Goal: Navigation & Orientation: Find specific page/section

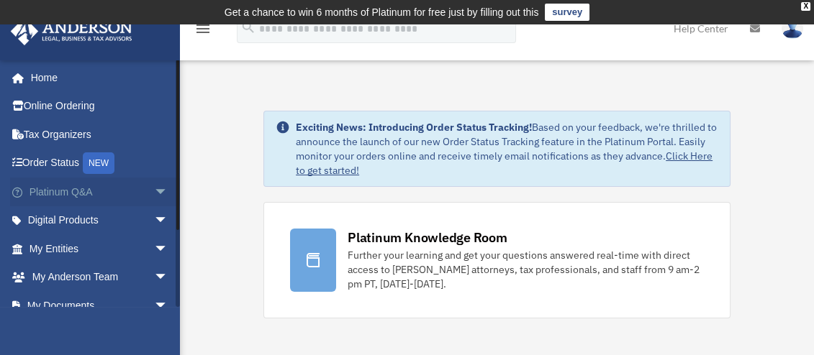
click at [96, 188] on link "Platinum Q&A arrow_drop_down" at bounding box center [100, 192] width 180 height 29
click at [104, 166] on div "NEW" at bounding box center [99, 164] width 32 height 22
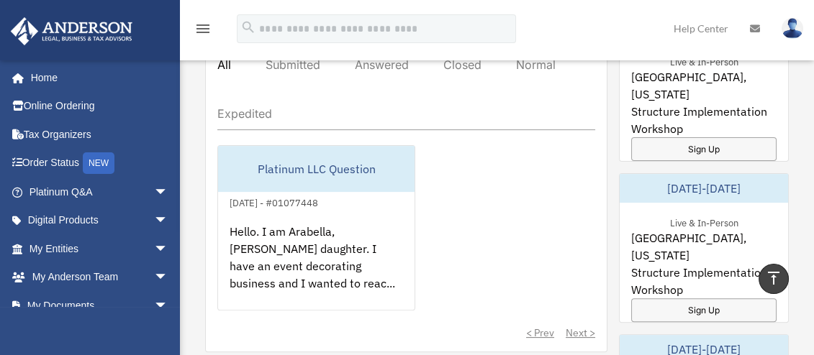
scroll to position [796, 0]
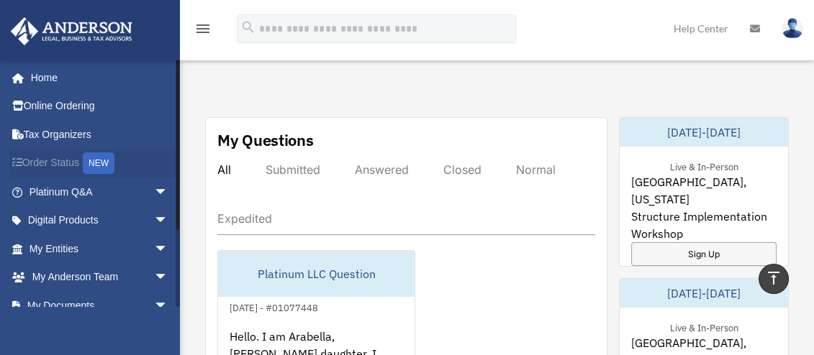
click at [112, 168] on div "NEW" at bounding box center [99, 164] width 32 height 22
click at [154, 197] on span "arrow_drop_down" at bounding box center [168, 192] width 29 height 29
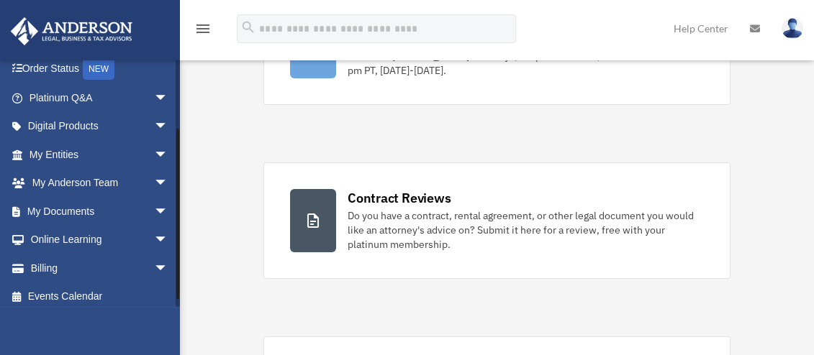
scroll to position [101, 0]
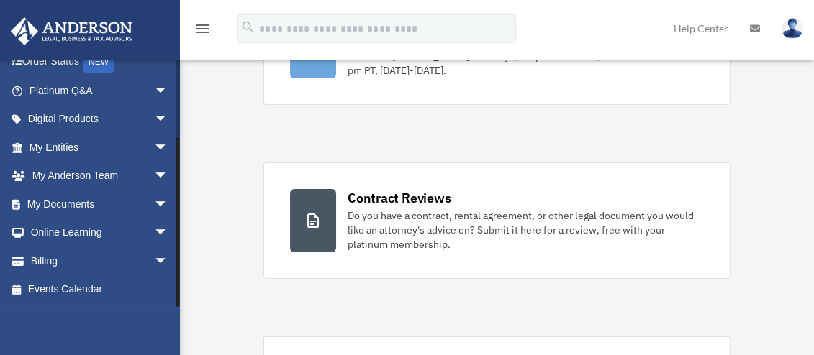
drag, startPoint x: 176, startPoint y: 199, endPoint x: 178, endPoint y: 287, distance: 88.5
click at [178, 287] on div at bounding box center [177, 222] width 3 height 171
click at [155, 203] on span "arrow_drop_down" at bounding box center [168, 204] width 29 height 29
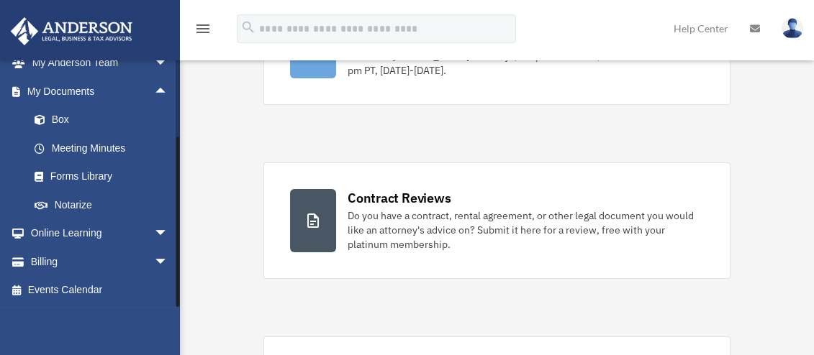
drag, startPoint x: 178, startPoint y: 233, endPoint x: 180, endPoint y: 273, distance: 40.3
click at [154, 264] on span "arrow_drop_down" at bounding box center [168, 262] width 29 height 29
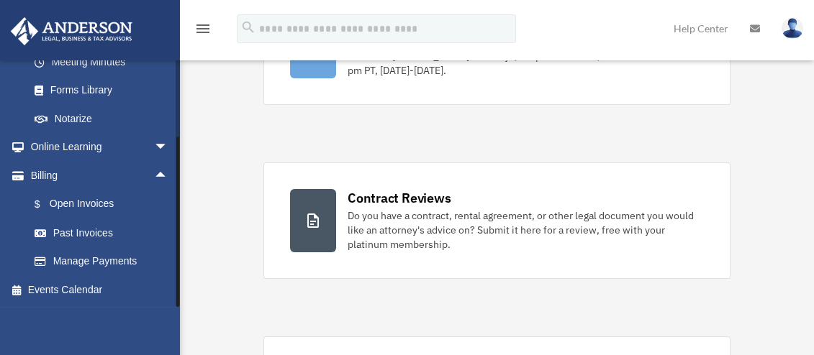
click at [107, 203] on link "$ Open Invoices" at bounding box center [105, 204] width 170 height 29
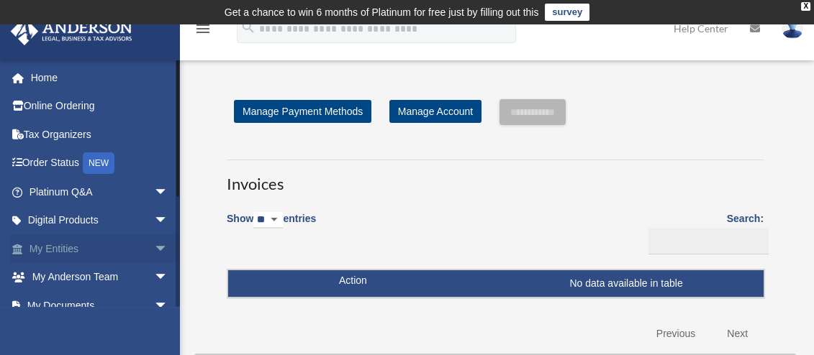
click at [154, 245] on span "arrow_drop_down" at bounding box center [168, 249] width 29 height 29
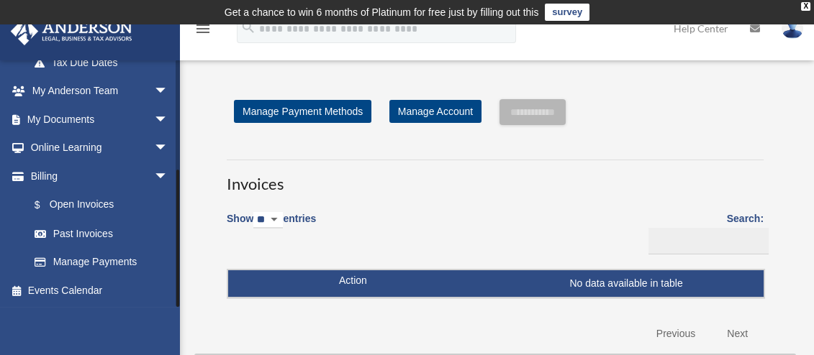
drag, startPoint x: 176, startPoint y: 244, endPoint x: 176, endPoint y: 265, distance: 20.9
click at [176, 265] on div at bounding box center [178, 184] width 4 height 248
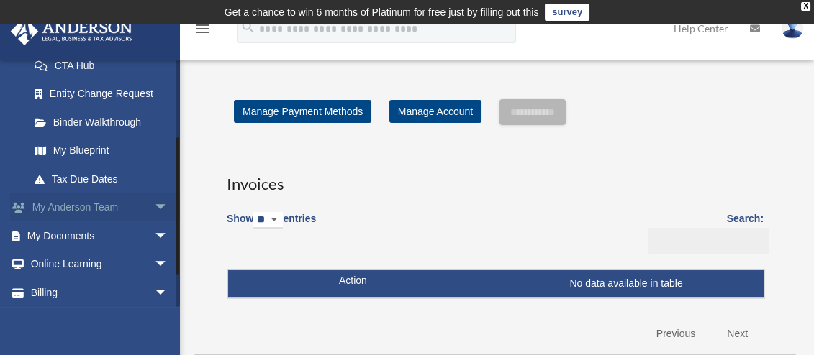
scroll to position [252, 0]
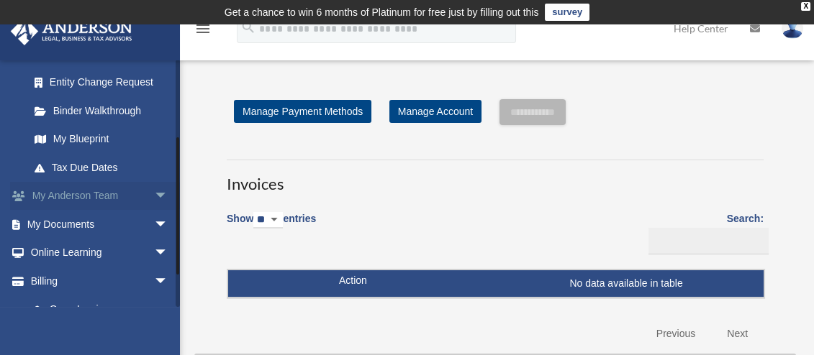
drag, startPoint x: 176, startPoint y: 230, endPoint x: 174, endPoint y: 197, distance: 32.4
click at [174, 197] on div "oranetta25@gmail.com Sign Out oranetta25@gmail.com Home Online Ordering Tax Org…" at bounding box center [90, 184] width 180 height 248
click at [154, 191] on span "arrow_drop_down" at bounding box center [168, 196] width 29 height 29
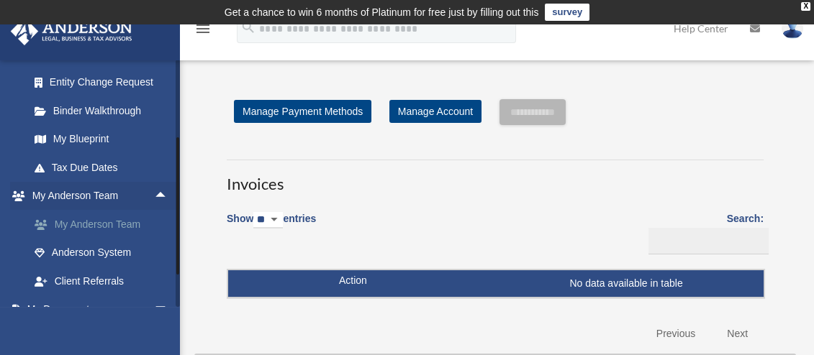
click at [128, 226] on link "My Anderson Team" at bounding box center [105, 224] width 170 height 29
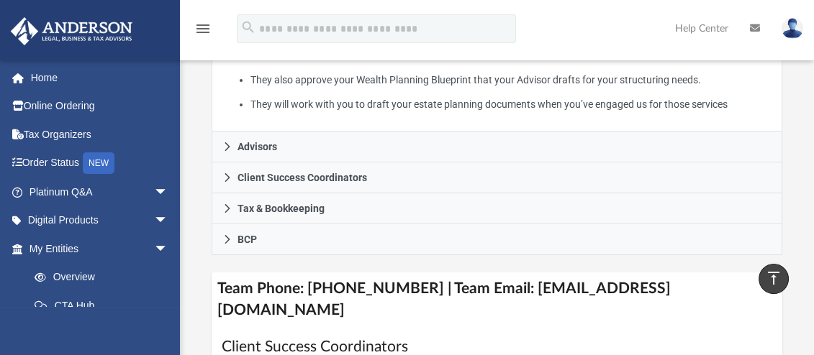
scroll to position [440, 0]
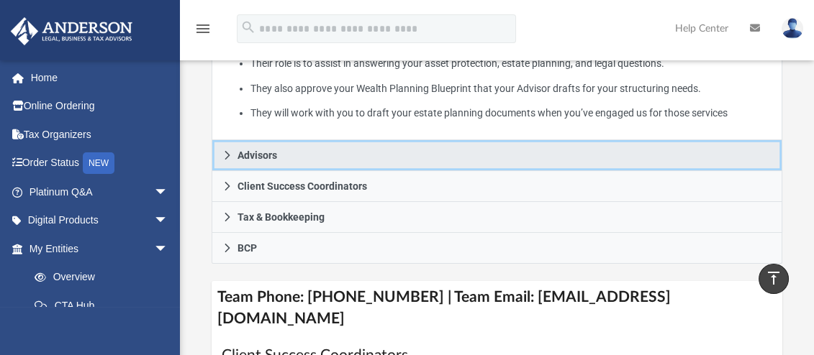
click at [240, 150] on span "Advisors" at bounding box center [257, 155] width 40 height 10
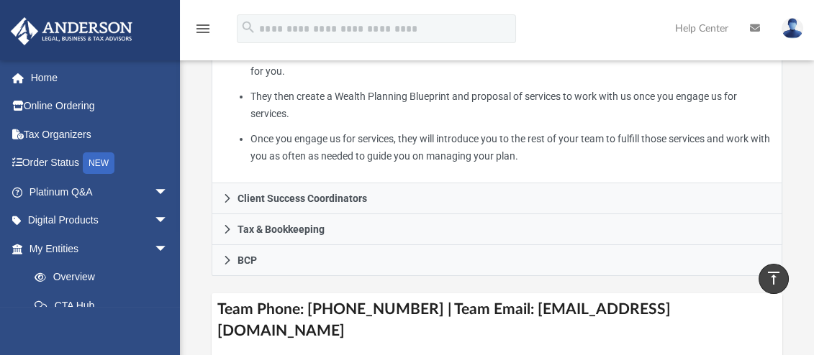
scroll to position [502, 0]
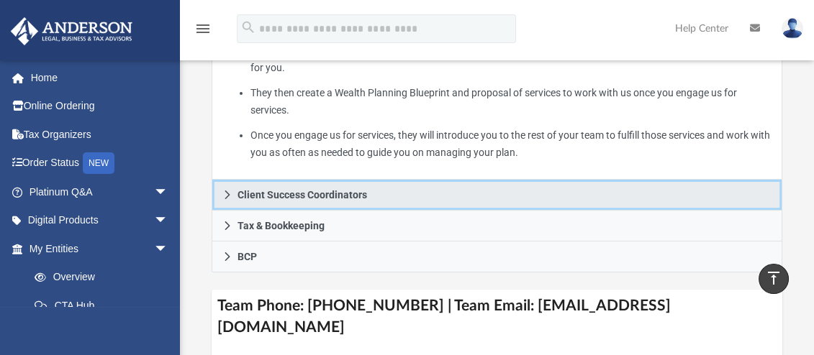
click at [395, 196] on link "Client Success Coordinators" at bounding box center [497, 195] width 571 height 31
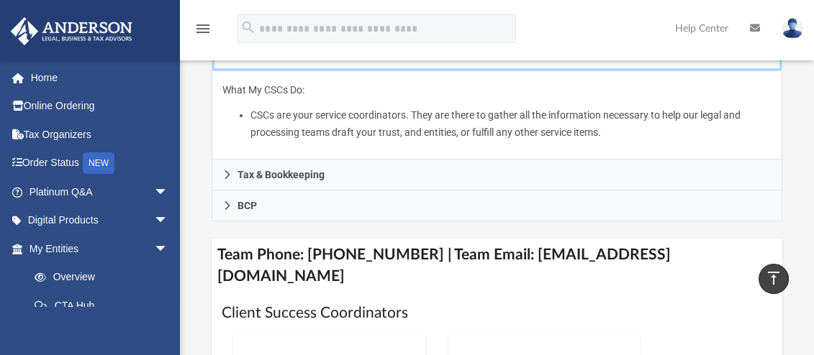
scroll to position [414, 0]
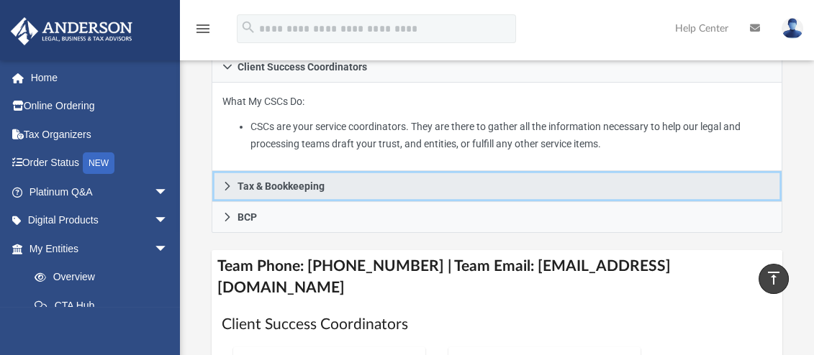
click at [288, 181] on span "Tax & Bookkeeping" at bounding box center [280, 186] width 87 height 10
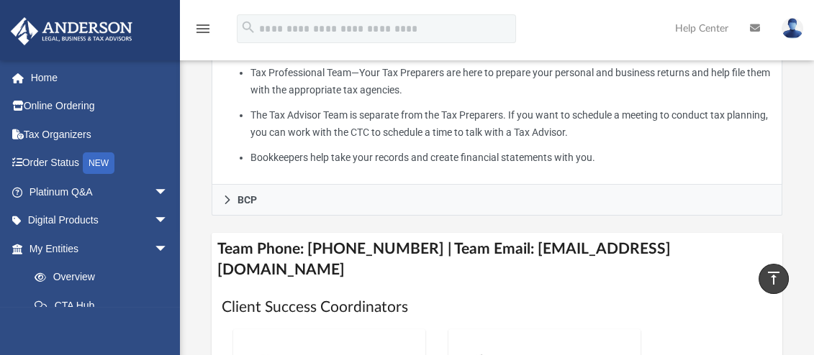
scroll to position [684, 0]
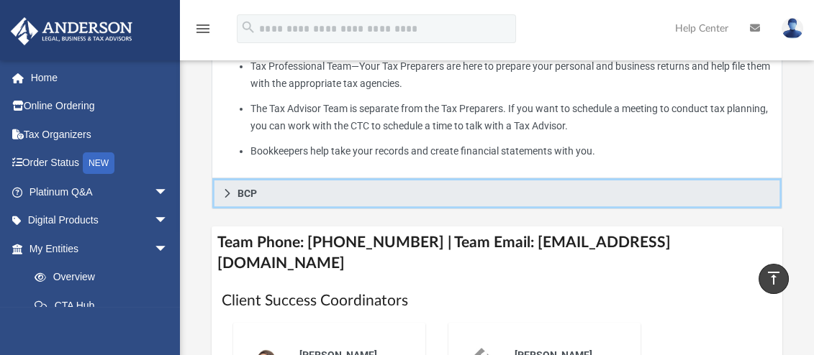
click at [240, 192] on span "BCP" at bounding box center [246, 194] width 19 height 10
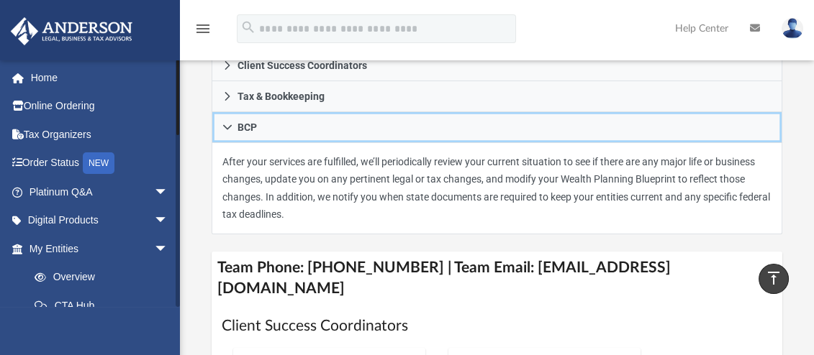
scroll to position [556, 0]
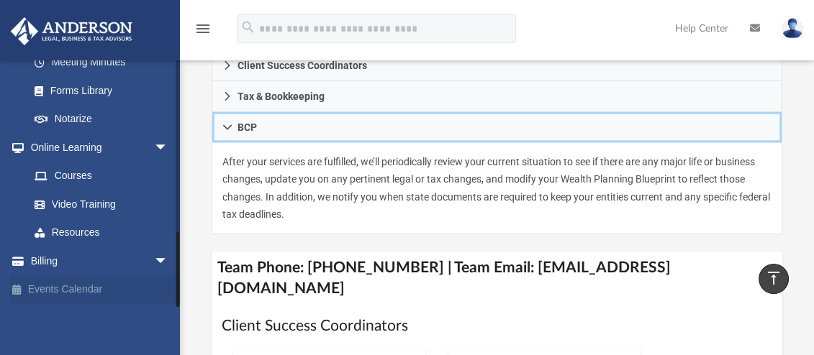
drag, startPoint x: 177, startPoint y: 268, endPoint x: 174, endPoint y: 282, distance: 14.7
click at [174, 282] on div "oranetta25@gmail.com Sign Out oranetta25@gmail.com Home Online Ordering Tax Org…" at bounding box center [90, 184] width 180 height 248
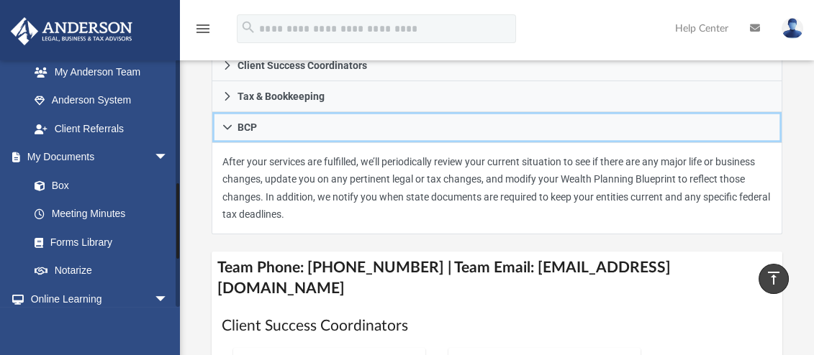
scroll to position [400, 0]
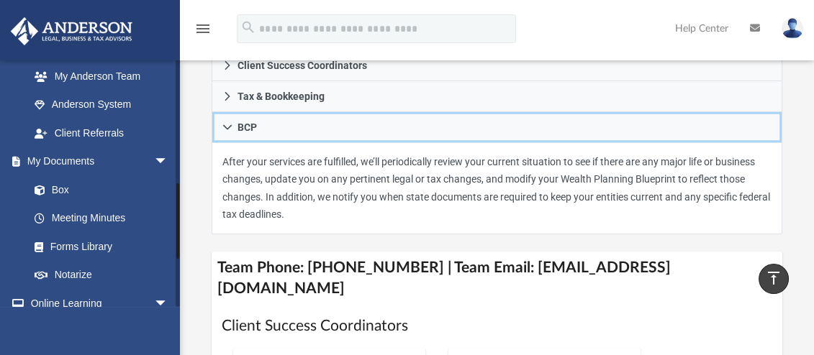
drag, startPoint x: 176, startPoint y: 284, endPoint x: 174, endPoint y: 235, distance: 49.0
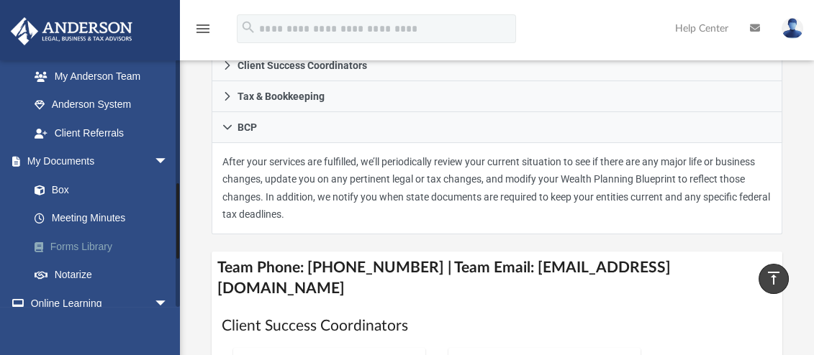
click at [79, 245] on link "Forms Library" at bounding box center [105, 246] width 170 height 29
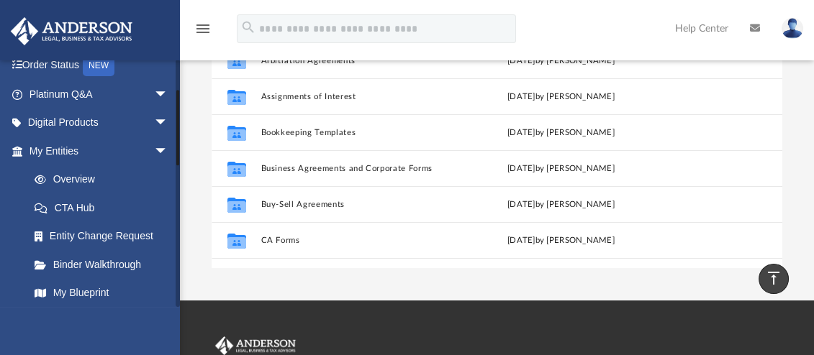
scroll to position [86, 0]
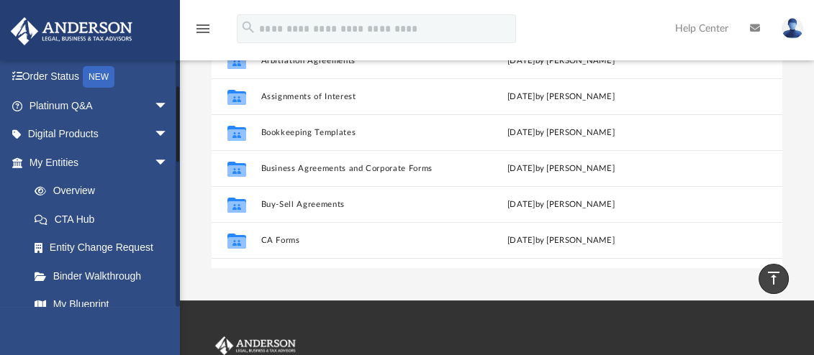
drag, startPoint x: 178, startPoint y: 174, endPoint x: 188, endPoint y: 124, distance: 51.4
click at [188, 124] on div "App oranetta25@gmail.com Sign Out oranetta25@gmail.com Home Online Ordering Tax…" at bounding box center [407, 41] width 814 height 455
click at [160, 127] on span "arrow_drop_down" at bounding box center [168, 134] width 29 height 29
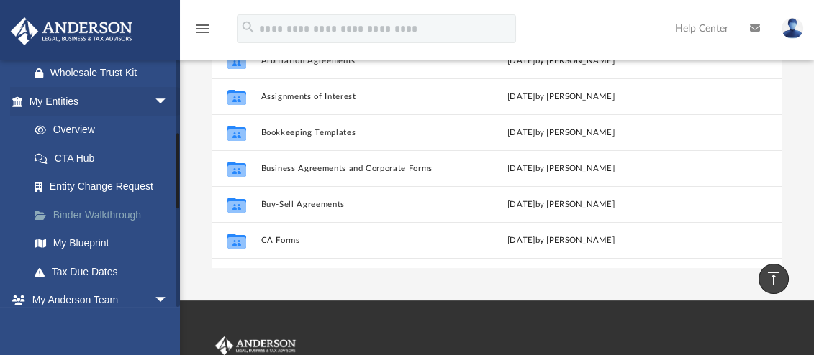
scroll to position [286, 0]
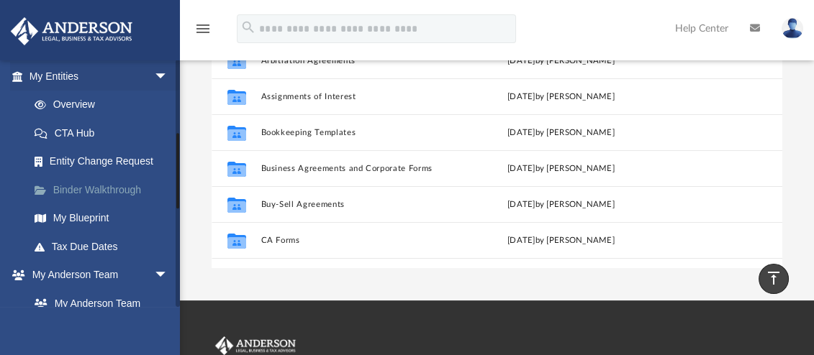
drag, startPoint x: 178, startPoint y: 141, endPoint x: 173, endPoint y: 187, distance: 46.3
click at [173, 187] on div "oranetta25@gmail.com Sign Out oranetta25@gmail.com Home Online Ordering Tax Org…" at bounding box center [90, 184] width 180 height 248
click at [140, 192] on link "Binder Walkthrough" at bounding box center [105, 190] width 170 height 29
